Goal: Task Accomplishment & Management: Use online tool/utility

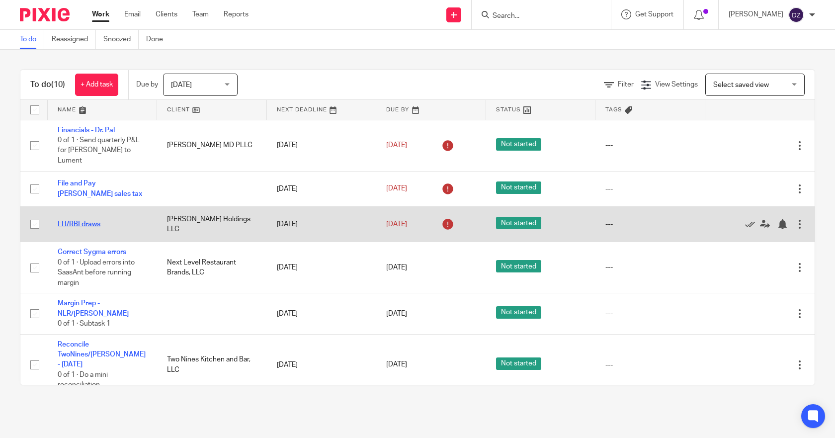
click at [86, 221] on link "FH/RBI draws" at bounding box center [79, 224] width 43 height 7
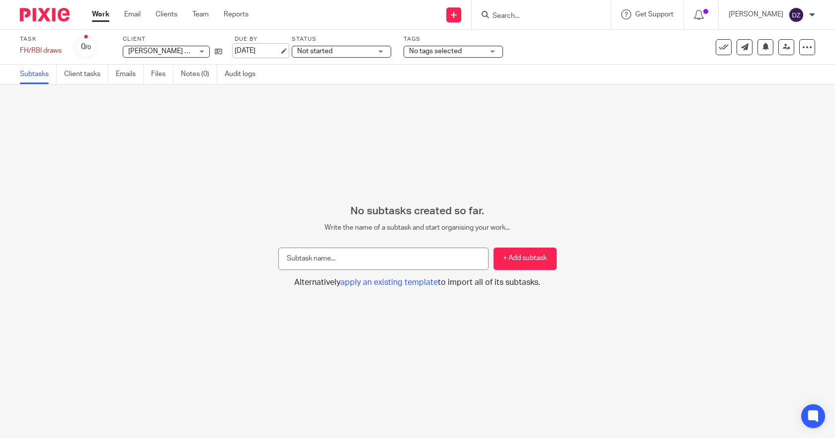
click at [265, 52] on link "[DATE]" at bounding box center [257, 51] width 45 height 10
click at [102, 12] on link "Work" at bounding box center [100, 14] width 17 height 10
